Goal: Information Seeking & Learning: Find specific page/section

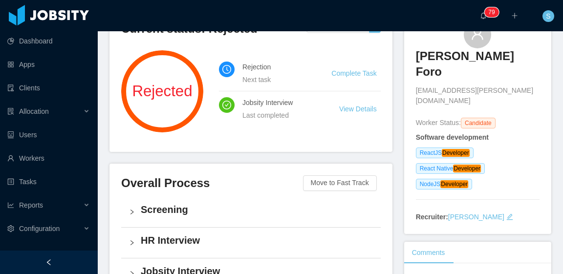
scroll to position [49, 0]
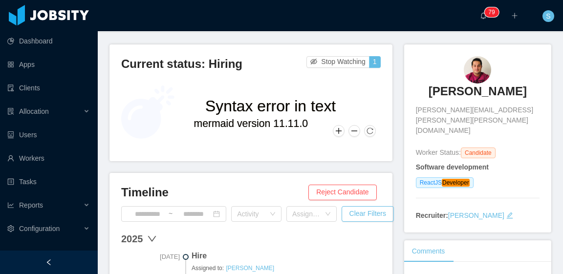
scroll to position [49, 0]
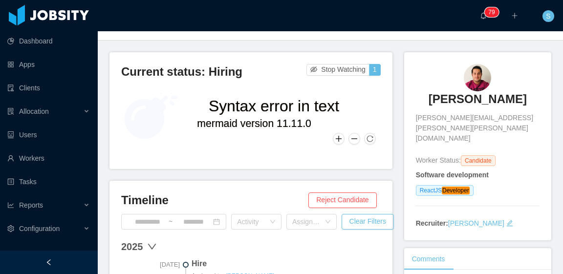
click at [209, 104] on text "Syntax error in text" at bounding box center [274, 106] width 130 height 18
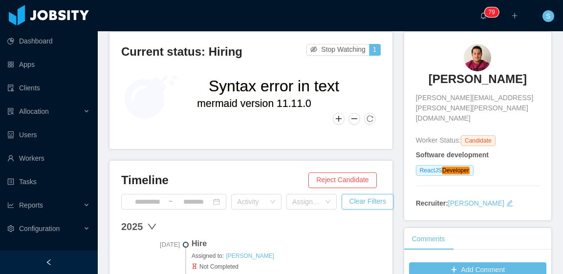
scroll to position [0, 0]
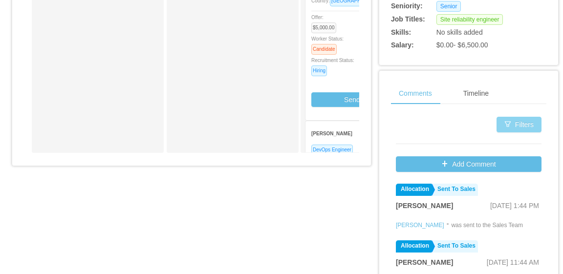
scroll to position [293, 0]
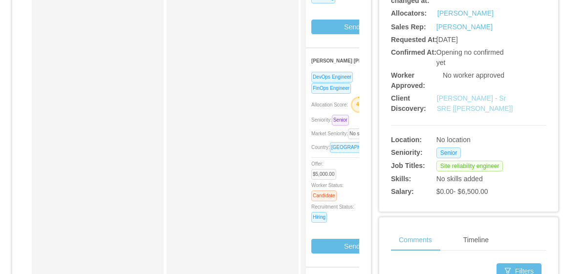
click at [477, 99] on link "McGraw-Hill - Sr SRE [Sachin Deshpande]" at bounding box center [475, 103] width 76 height 18
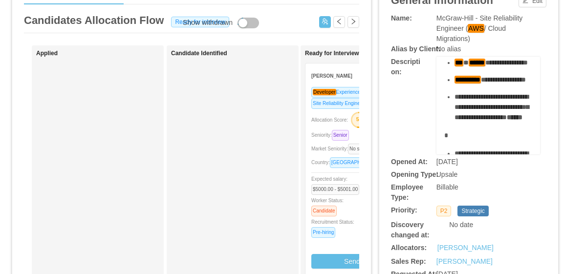
scroll to position [0, 0]
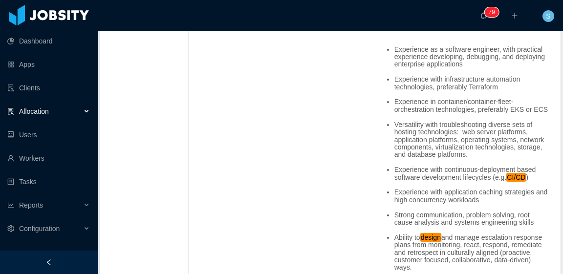
scroll to position [1758, 0]
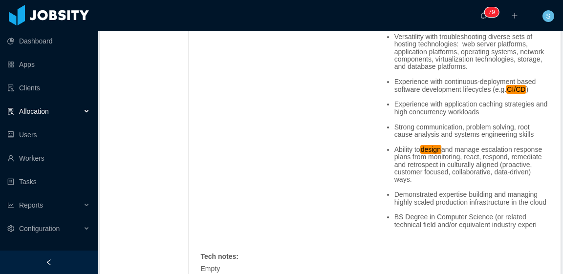
click at [488, 148] on li "Ability to design and manage escalation response plans from monitoring, react, …" at bounding box center [471, 165] width 154 height 38
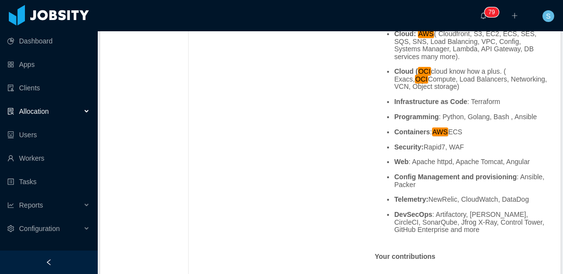
scroll to position [405, 0]
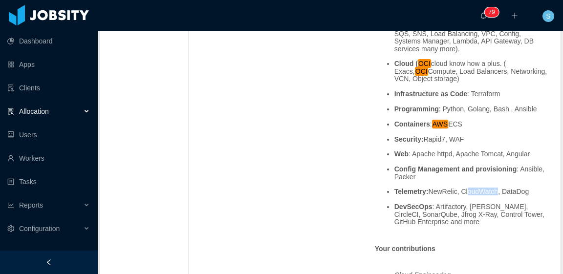
drag, startPoint x: 459, startPoint y: 181, endPoint x: 488, endPoint y: 182, distance: 29.8
click at [488, 188] on li "Telemetry: NewRelic, CloudWatch, DataDog" at bounding box center [471, 191] width 154 height 7
click at [507, 188] on li "Telemetry: NewRelic, CloudWatch, DataDog" at bounding box center [471, 191] width 154 height 7
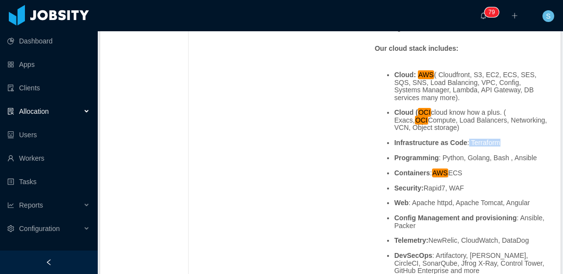
drag, startPoint x: 494, startPoint y: 130, endPoint x: 462, endPoint y: 130, distance: 32.2
click at [462, 139] on li "Infrastructure as Code : Terraform" at bounding box center [471, 142] width 154 height 7
click at [493, 139] on li "Infrastructure as Code : Terraform" at bounding box center [471, 142] width 154 height 7
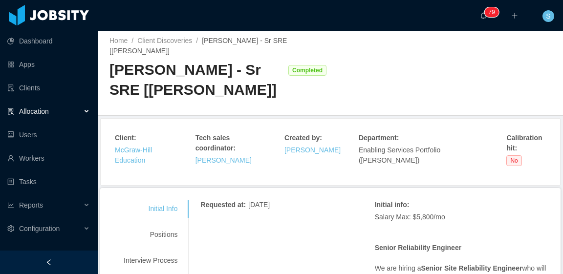
scroll to position [0, 0]
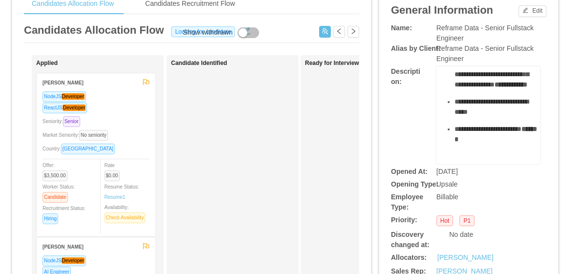
scroll to position [257, 0]
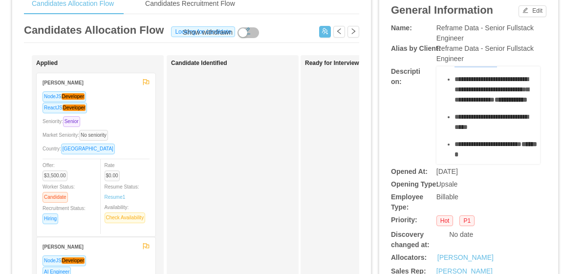
drag, startPoint x: 491, startPoint y: 118, endPoint x: 448, endPoint y: 93, distance: 49.2
click at [445, 93] on ul "**********" at bounding box center [488, 11] width 88 height 338
copy span "**********"
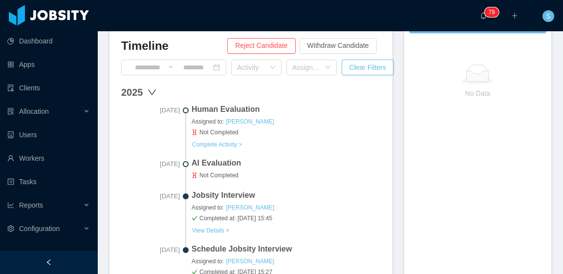
scroll to position [342, 0]
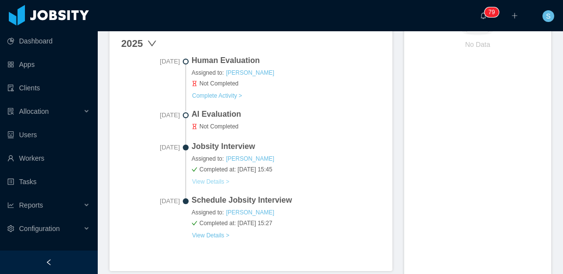
click at [207, 178] on button "View Details >" at bounding box center [210, 182] width 38 height 8
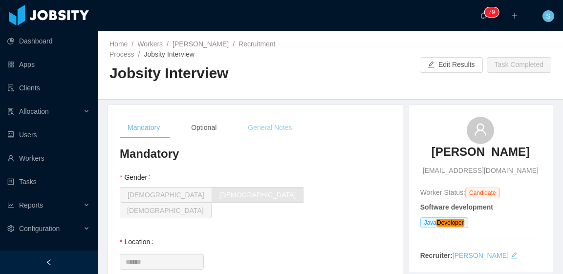
click at [266, 126] on div "General Notes" at bounding box center [270, 128] width 60 height 22
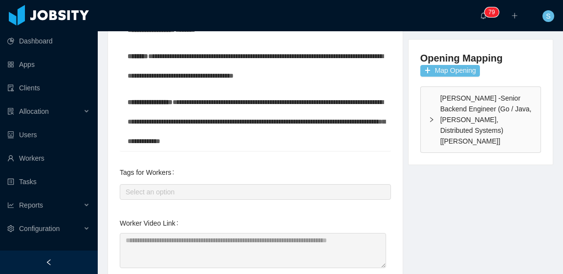
scroll to position [248, 0]
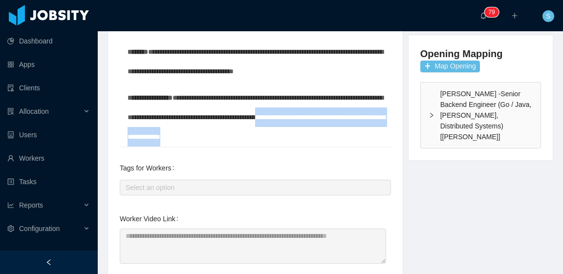
drag, startPoint x: 336, startPoint y: 132, endPoint x: 143, endPoint y: 131, distance: 193.9
click at [143, 131] on div "**********" at bounding box center [255, 117] width 256 height 59
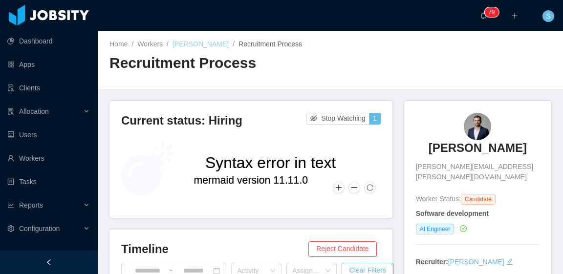
click at [196, 44] on link "[PERSON_NAME]" at bounding box center [200, 44] width 56 height 8
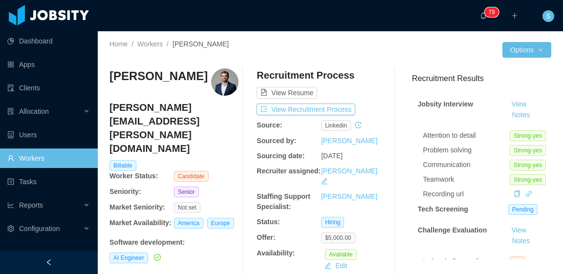
scroll to position [146, 0]
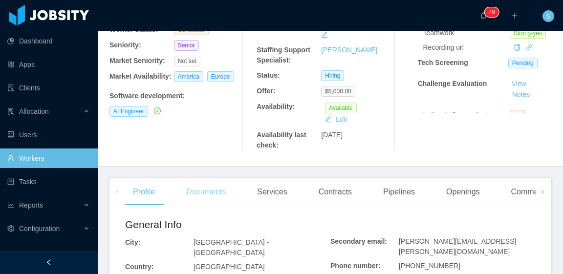
click at [220, 181] on div "Documents" at bounding box center [205, 191] width 55 height 27
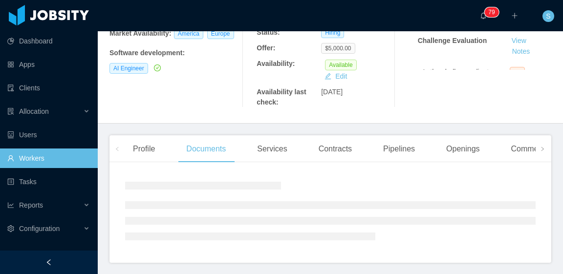
scroll to position [213, 0]
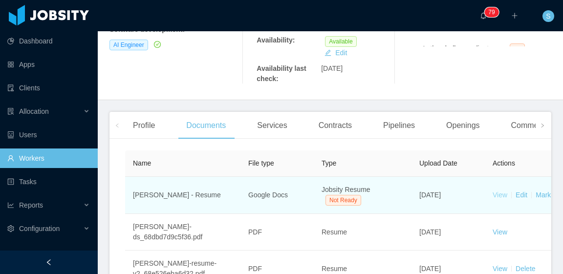
click at [502, 191] on link "View" at bounding box center [499, 195] width 15 height 8
